Goal: Navigation & Orientation: Find specific page/section

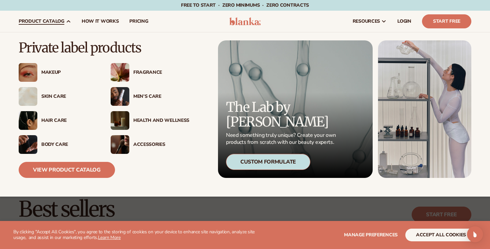
click at [50, 75] on div "Makeup" at bounding box center [58, 72] width 79 height 19
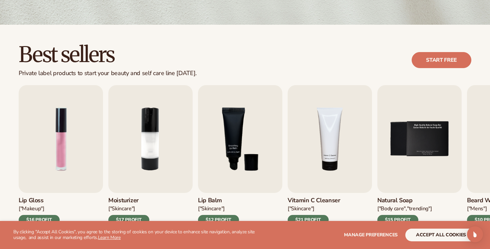
scroll to position [157, 0]
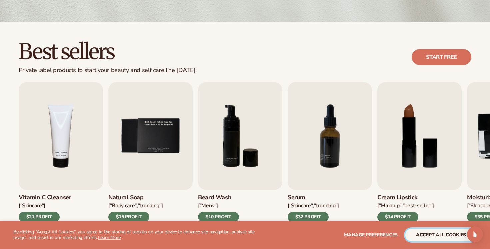
click at [438, 234] on button "accept all cookies" at bounding box center [440, 234] width 71 height 13
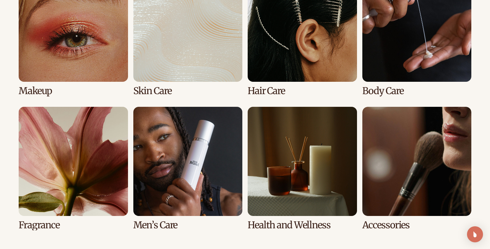
scroll to position [530, 0]
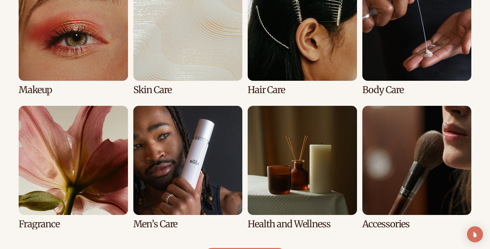
click at [84, 57] on link "1 / 8" at bounding box center [73, 33] width 109 height 123
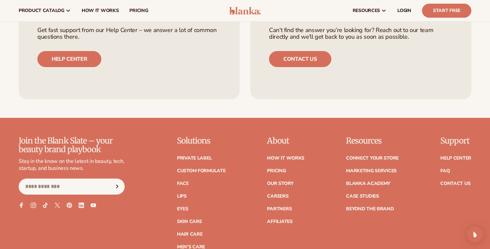
scroll to position [1208, 0]
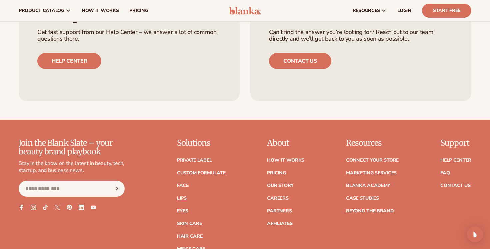
click at [184, 198] on link "Lips" at bounding box center [182, 198] width 10 height 5
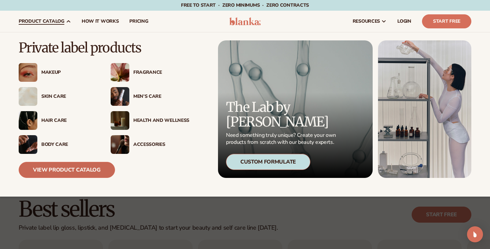
click at [66, 173] on link "View Product Catalog" at bounding box center [67, 170] width 96 height 16
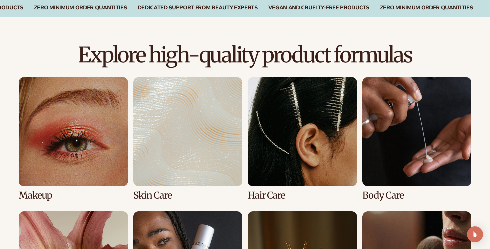
scroll to position [425, 0]
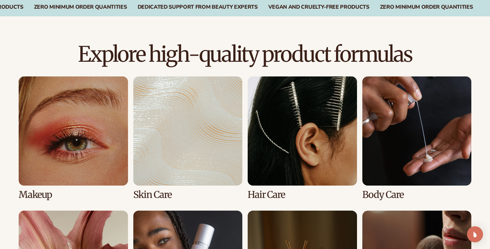
click at [90, 104] on link "1 / 8" at bounding box center [73, 137] width 109 height 123
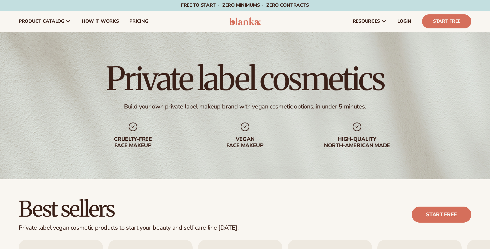
scroll to position [1, 0]
